Goal: Task Accomplishment & Management: Use online tool/utility

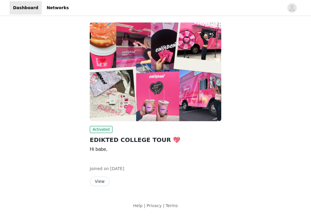
scroll to position [30, 0]
click at [100, 185] on button "View" at bounding box center [100, 180] width 20 height 9
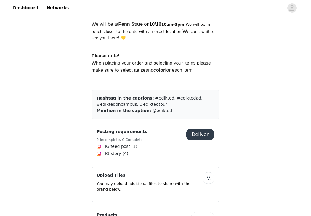
scroll to position [245, 0]
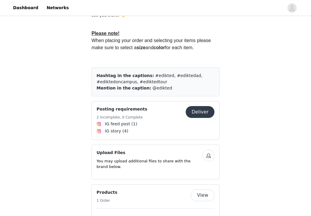
click at [202, 110] on button "Deliver" at bounding box center [200, 112] width 29 height 12
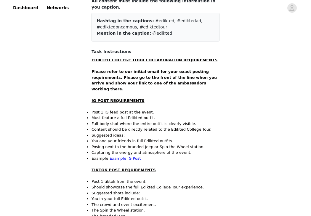
scroll to position [67, 0]
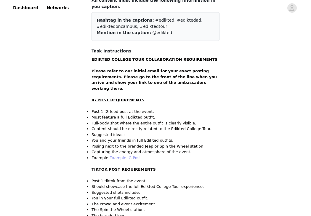
click at [130, 155] on link "Example IG Post" at bounding box center [125, 157] width 31 height 4
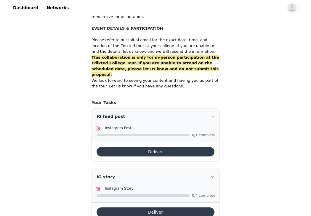
scroll to position [392, 0]
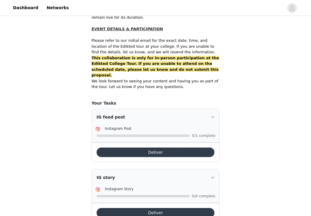
click at [211, 109] on div "IG feed post" at bounding box center [155, 117] width 127 height 16
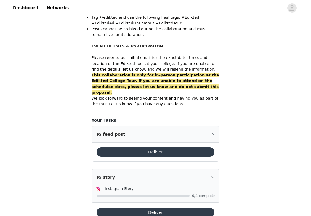
scroll to position [375, 0]
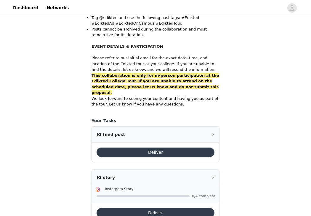
click at [213, 133] on icon "icon: right" at bounding box center [213, 135] width 4 height 4
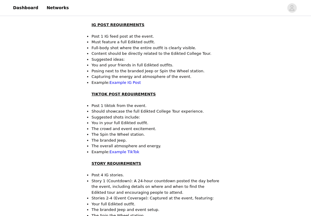
scroll to position [142, 0]
